Goal: Transaction & Acquisition: Subscribe to service/newsletter

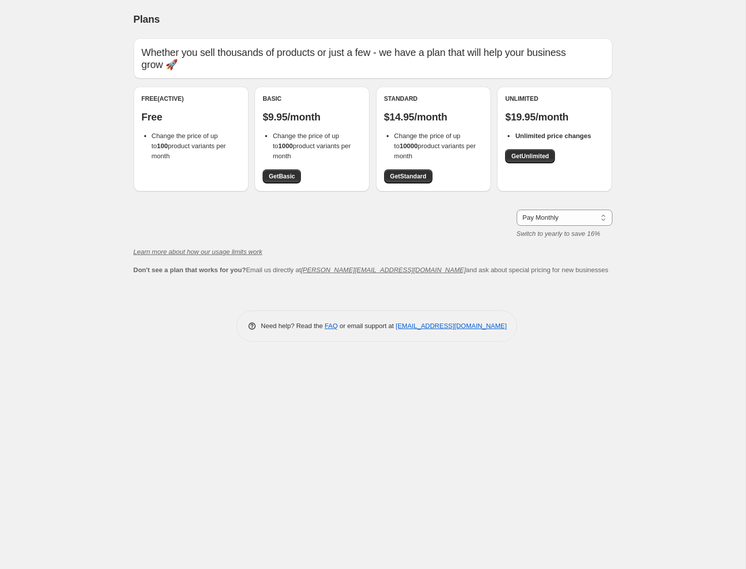
click at [411, 212] on div "Pay Monthly Pay Yearly (Save 16%) Pay Monthly Switch to yearly to save 16%" at bounding box center [373, 224] width 479 height 29
click at [583, 210] on select "Pay Monthly Pay Yearly (Save 16%)" at bounding box center [565, 218] width 96 height 16
click at [517, 210] on select "Pay Monthly Pay Yearly (Save 16%)" at bounding box center [565, 218] width 96 height 16
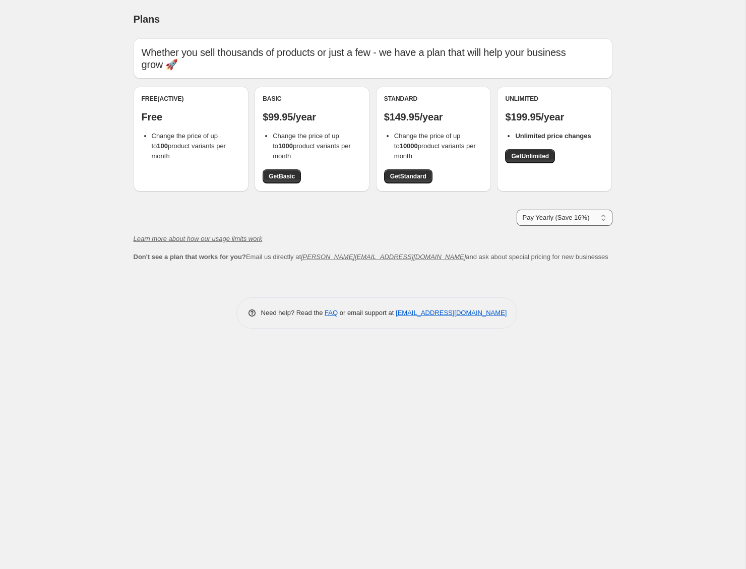
click at [568, 210] on select "Pay Monthly Pay Yearly (Save 16%)" at bounding box center [565, 218] width 96 height 16
select select "month"
click at [517, 210] on select "Pay Monthly Pay Yearly (Save 16%)" at bounding box center [565, 218] width 96 height 16
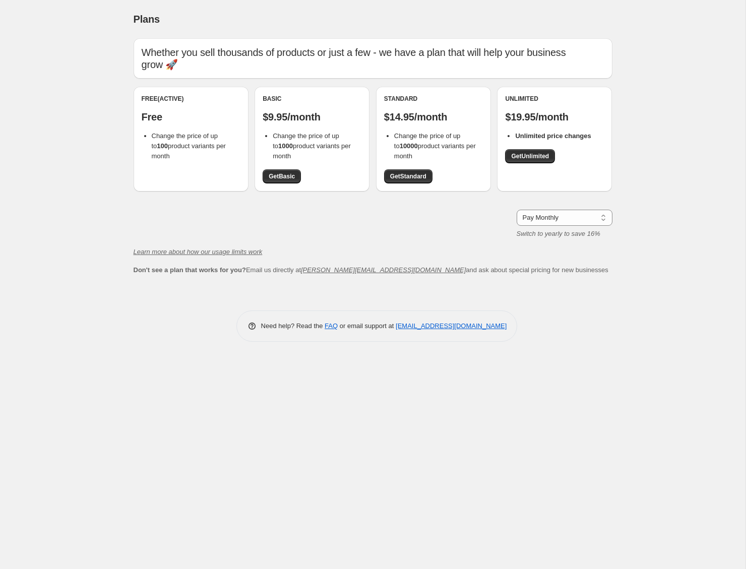
click at [72, 91] on div "Plans. This page is ready Plans Whether you sell thousands of products or just …" at bounding box center [373, 284] width 746 height 569
